Goal: Task Accomplishment & Management: Manage account settings

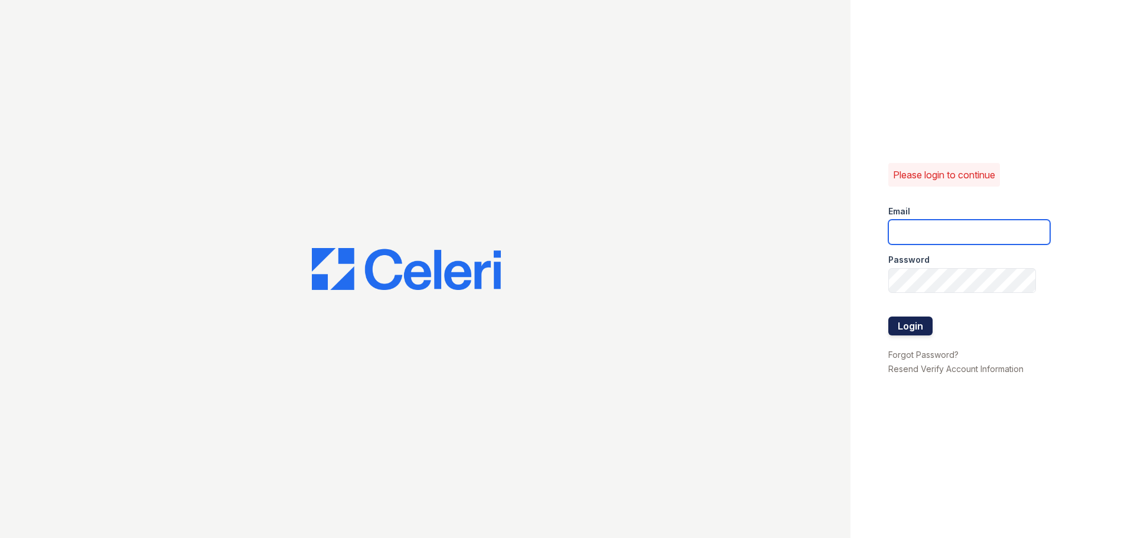
type input "pennstation3@cafmanagement.com"
drag, startPoint x: 911, startPoint y: 321, endPoint x: 845, endPoint y: 282, distance: 77.3
click at [911, 321] on button "Login" at bounding box center [910, 326] width 44 height 19
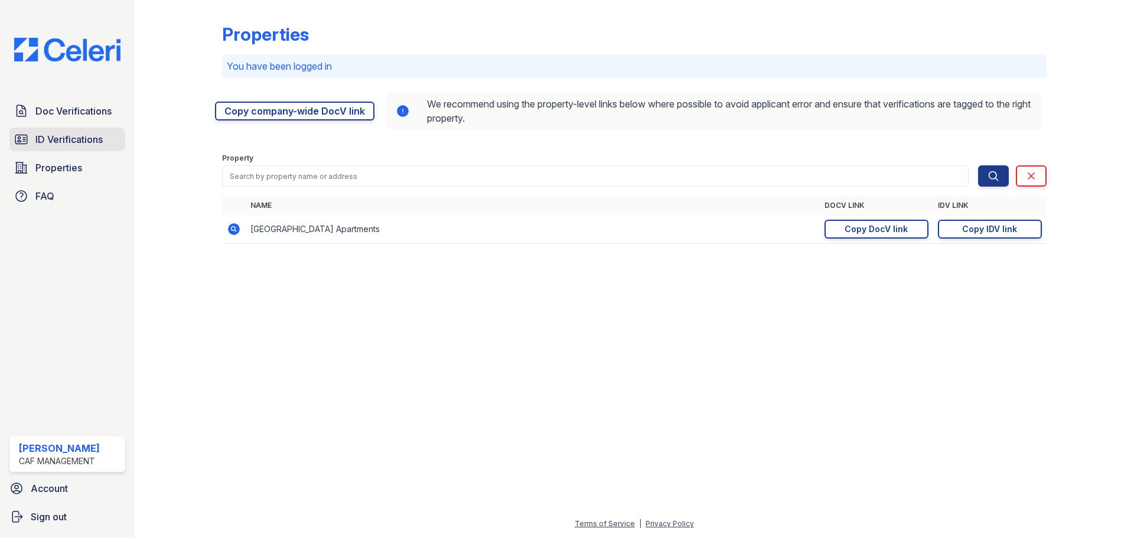
click at [52, 137] on span "ID Verifications" at bounding box center [68, 139] width 67 height 14
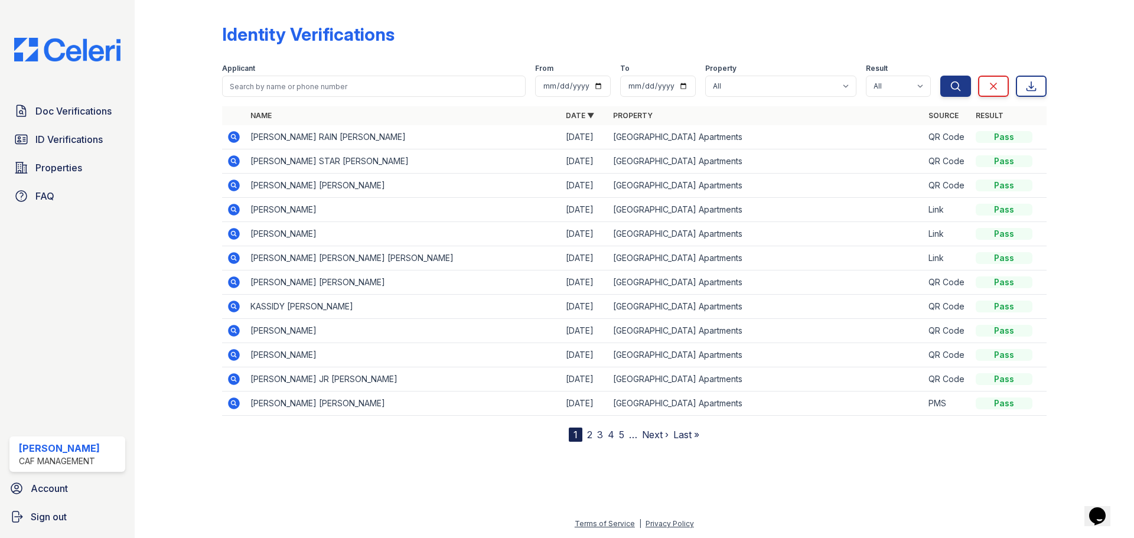
click at [602, 438] on link "3" at bounding box center [600, 435] width 6 height 12
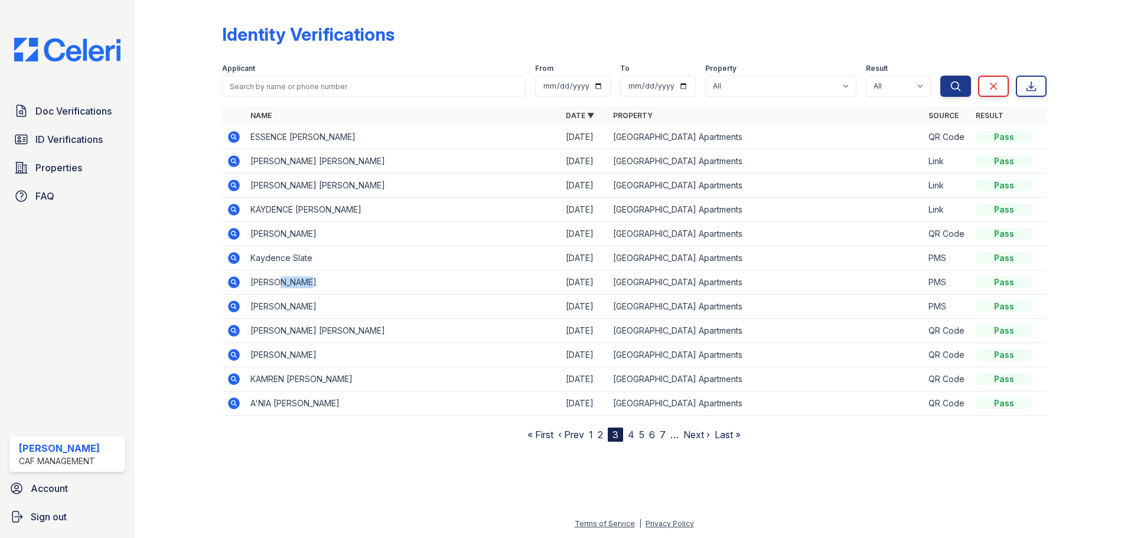
drag, startPoint x: 301, startPoint y: 282, endPoint x: 272, endPoint y: 283, distance: 28.4
click at [272, 283] on td "[PERSON_NAME]" at bounding box center [403, 282] width 315 height 24
copy td "[PERSON_NAME]"
